Goal: Task Accomplishment & Management: Complete application form

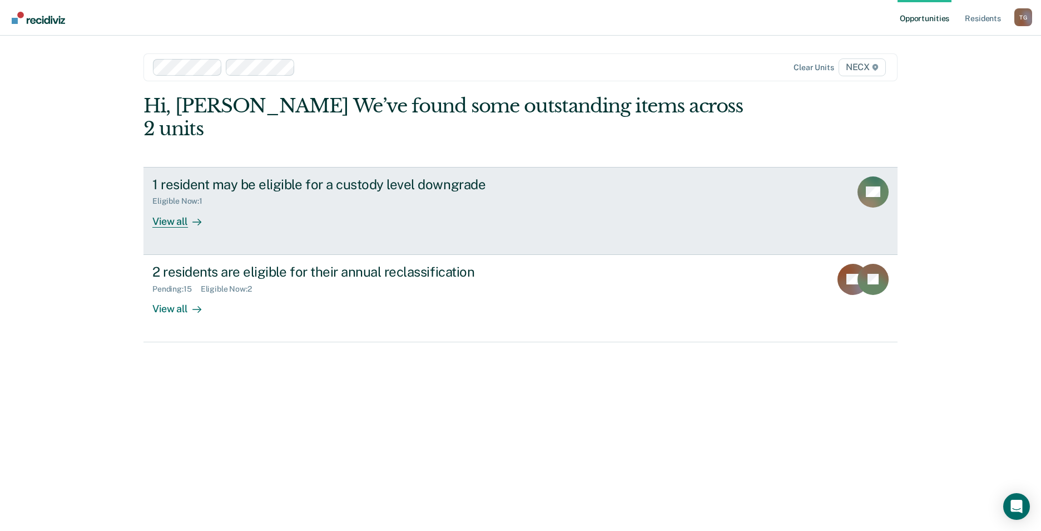
click at [263, 205] on link "1 resident may be eligible for a custody level downgrade Eligible Now : 1 View …" at bounding box center [520, 211] width 754 height 88
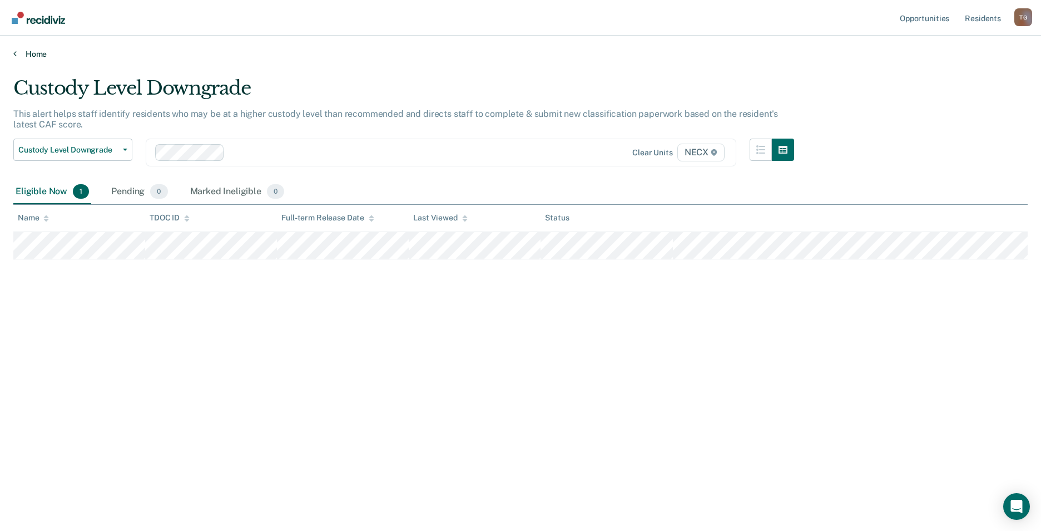
click at [25, 51] on link "Home" at bounding box center [520, 54] width 1014 height 10
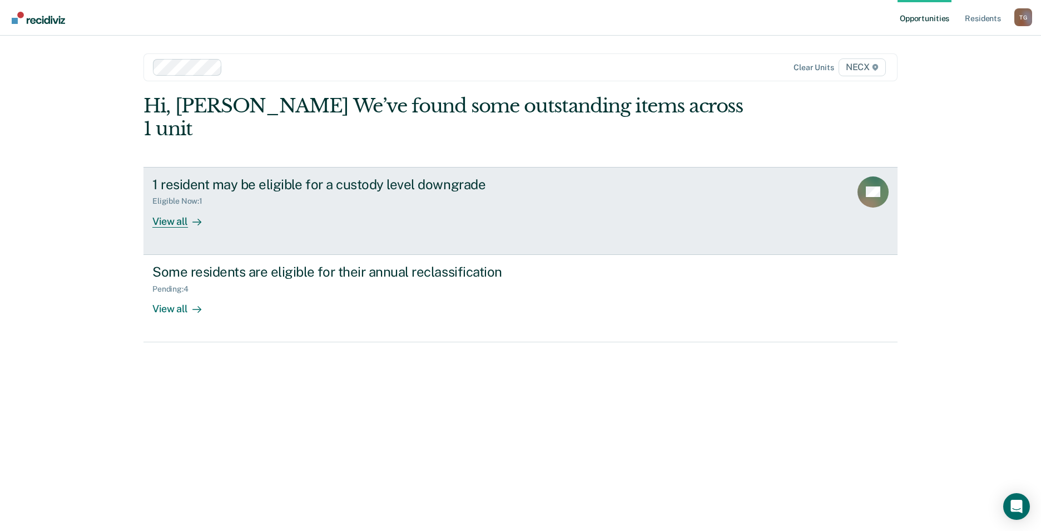
click at [284, 204] on div "1 resident may be eligible for a custody level downgrade Eligible Now : 1 View …" at bounding box center [360, 201] width 417 height 51
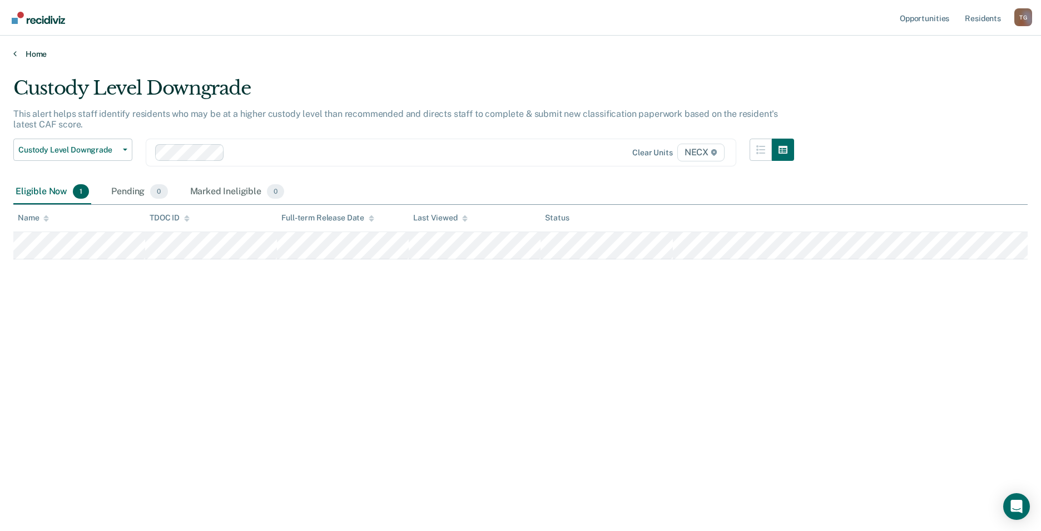
click at [33, 56] on link "Home" at bounding box center [520, 54] width 1014 height 10
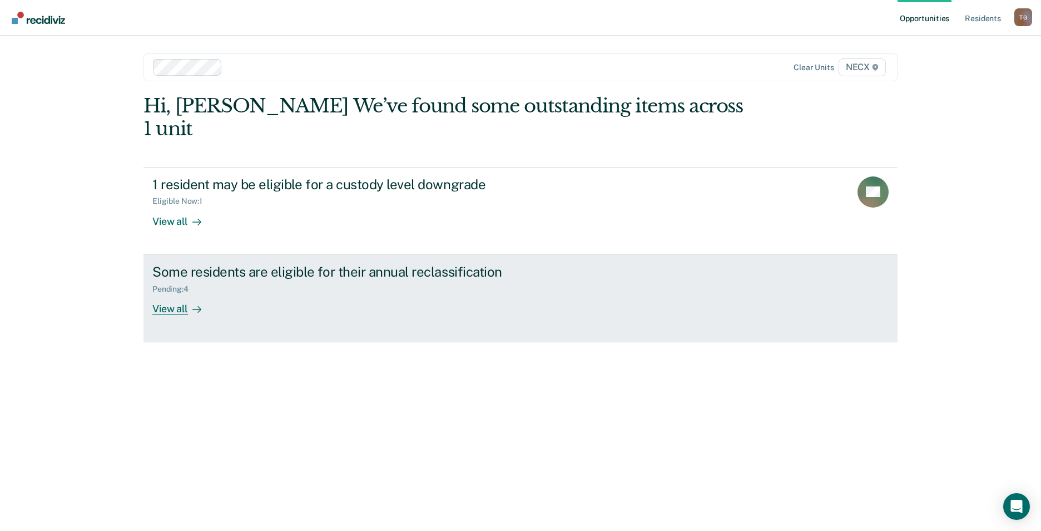
click at [224, 280] on div "Pending : 4" at bounding box center [347, 287] width 390 height 14
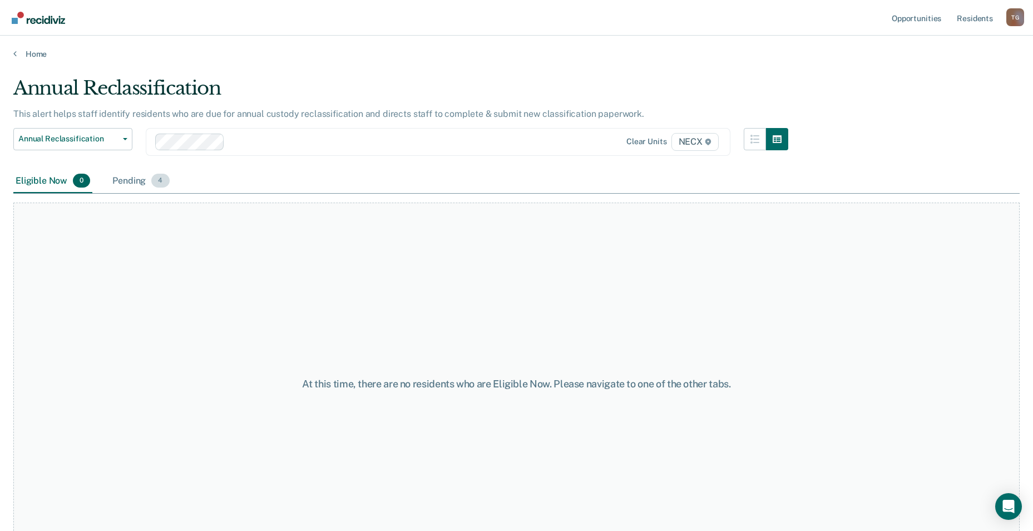
click at [144, 179] on div "Pending 4" at bounding box center [140, 181] width 61 height 24
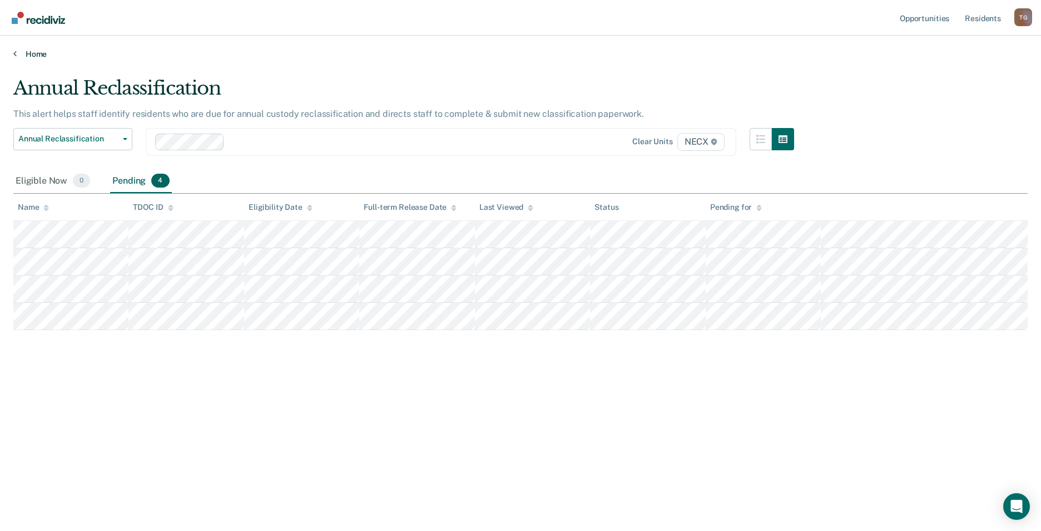
click at [15, 49] on icon at bounding box center [14, 53] width 3 height 9
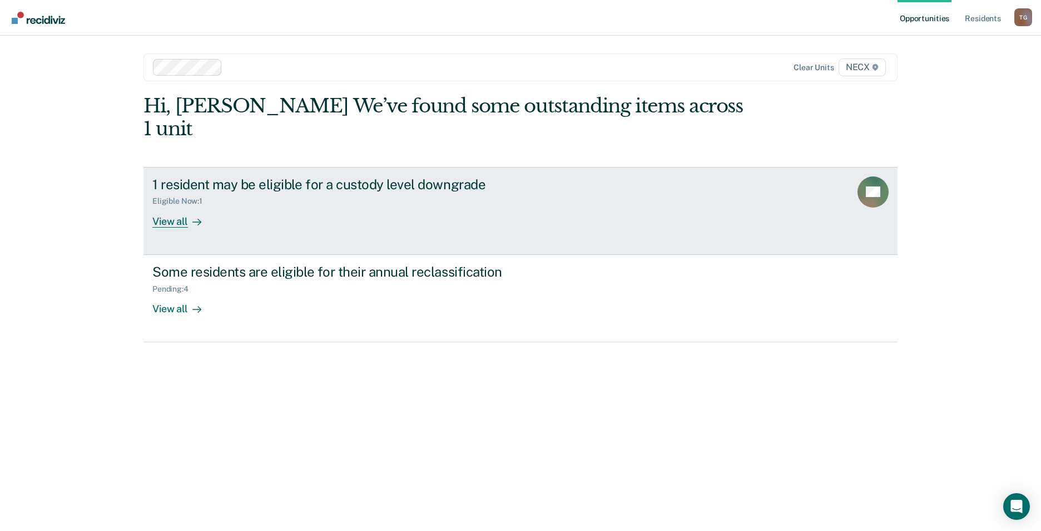
click at [232, 184] on div "1 resident may be eligible for a custody level downgrade Eligible Now : 1 View …" at bounding box center [360, 201] width 417 height 51
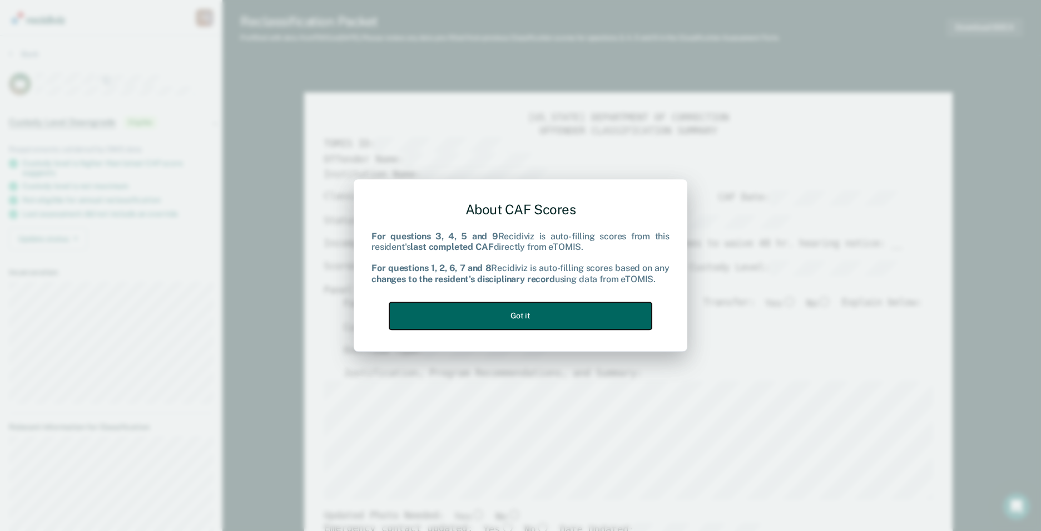
click at [601, 320] on button "Got it" at bounding box center [520, 315] width 263 height 27
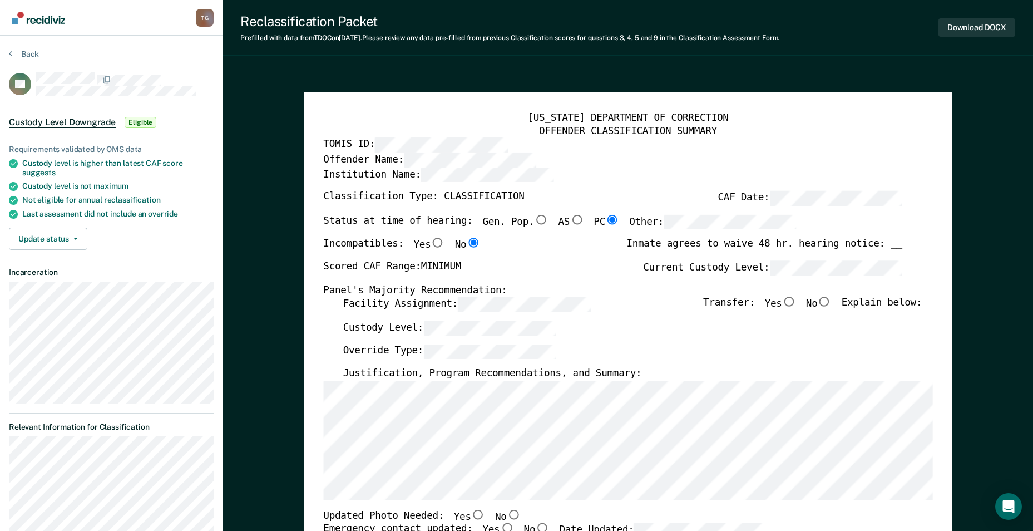
click at [831, 303] on input "No" at bounding box center [824, 302] width 14 height 10
type textarea "x"
radio input "true"
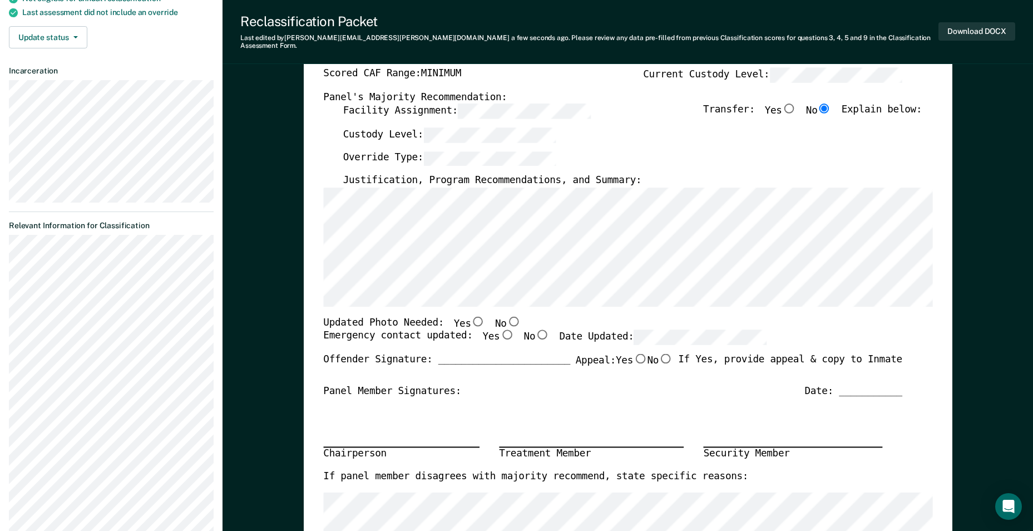
scroll to position [222, 0]
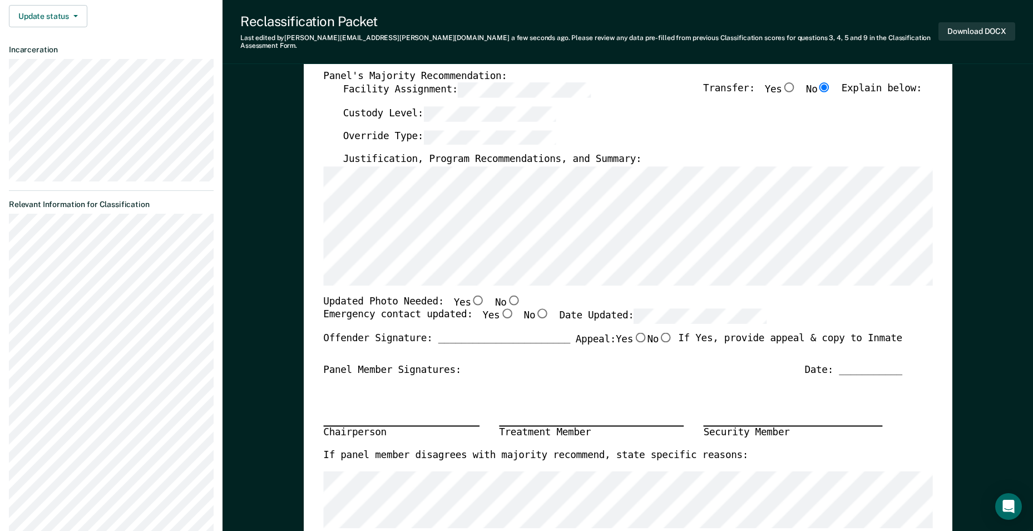
click at [499, 309] on input "Yes" at bounding box center [506, 314] width 14 height 10
type textarea "x"
radio input "true"
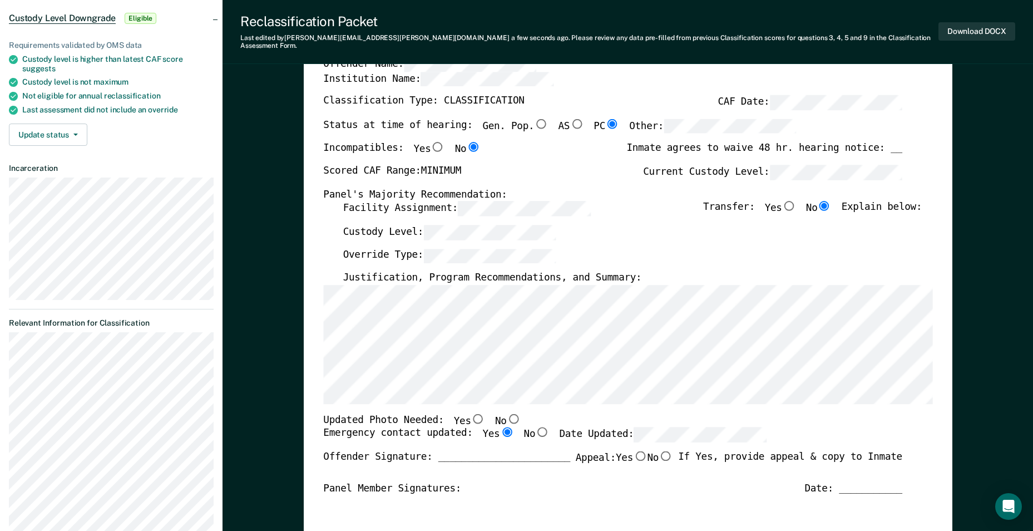
scroll to position [0, 0]
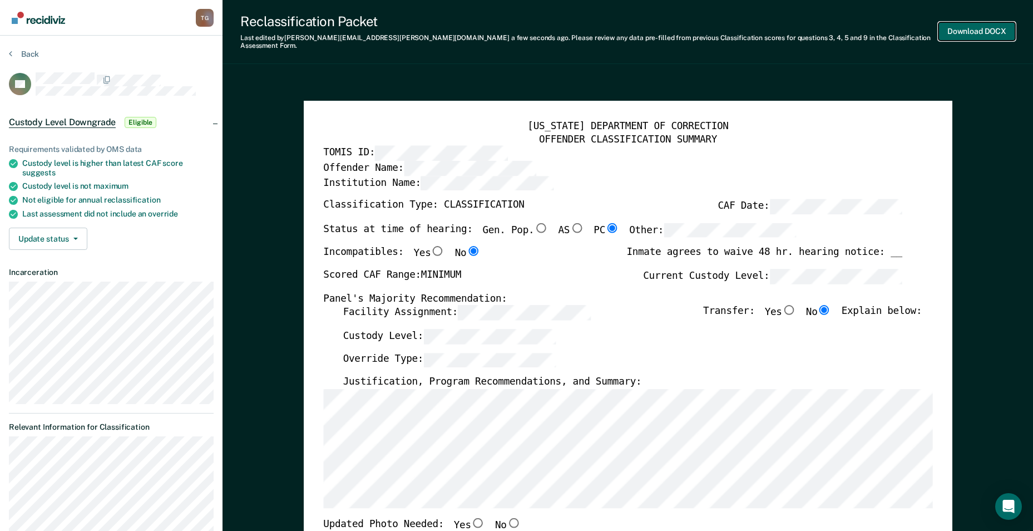
click at [970, 27] on button "Download DOCX" at bounding box center [976, 31] width 77 height 18
type textarea "x"
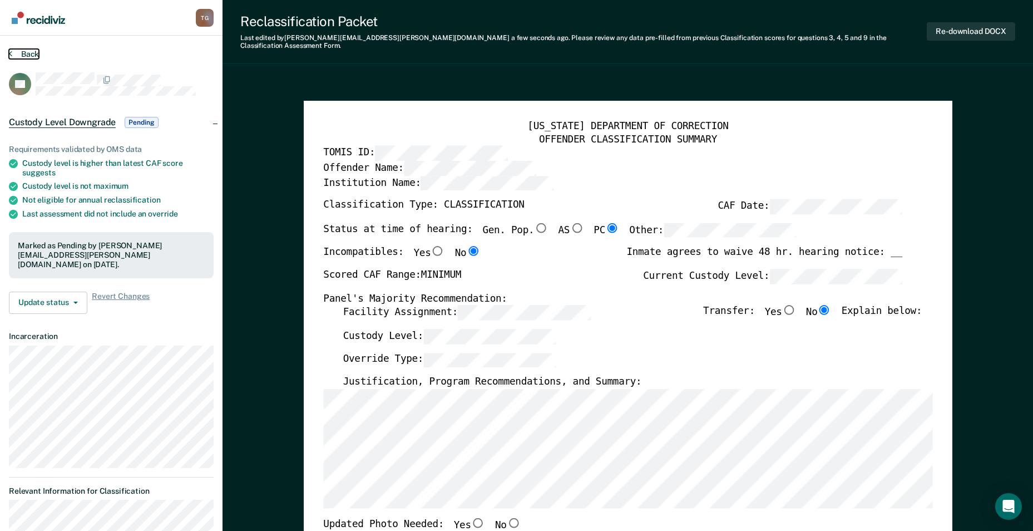
click at [21, 57] on button "Back" at bounding box center [24, 54] width 30 height 10
